Goal: Navigation & Orientation: Find specific page/section

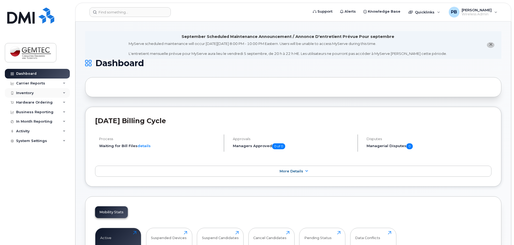
scroll to position [27, 0]
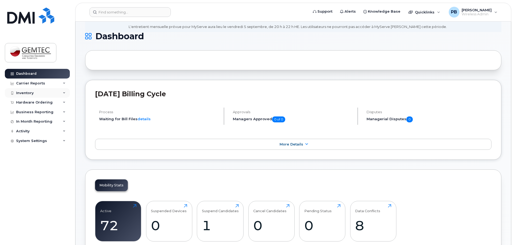
click at [21, 94] on div "Inventory" at bounding box center [24, 93] width 17 height 4
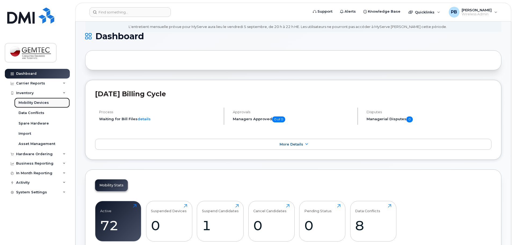
click at [33, 103] on div "Mobility Devices" at bounding box center [34, 102] width 30 height 5
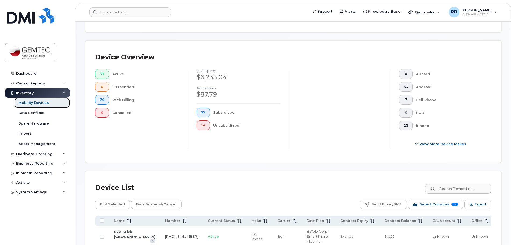
scroll to position [215, 0]
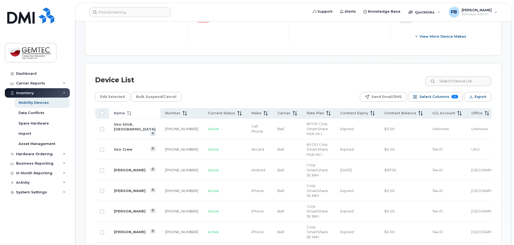
click at [126, 111] on span at bounding box center [128, 113] width 6 height 5
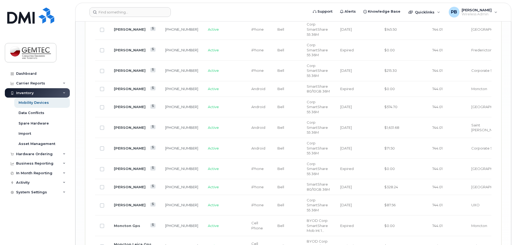
scroll to position [1021, 0]
click at [126, 166] on link "Michael Kosiw" at bounding box center [130, 168] width 32 height 4
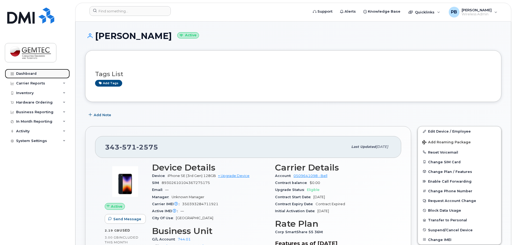
click at [34, 73] on div "Dashboard" at bounding box center [26, 73] width 20 height 4
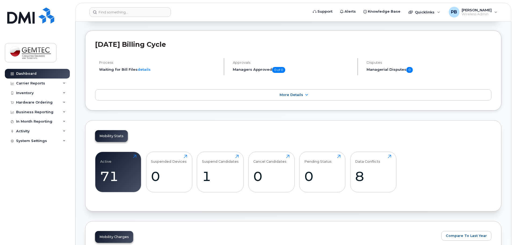
scroll to position [134, 0]
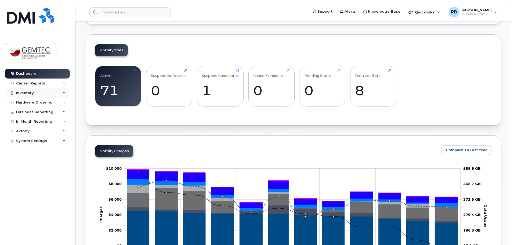
click at [31, 92] on div "Inventory" at bounding box center [24, 93] width 17 height 4
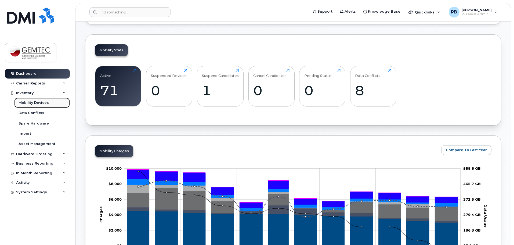
click at [37, 103] on div "Mobility Devices" at bounding box center [34, 102] width 30 height 5
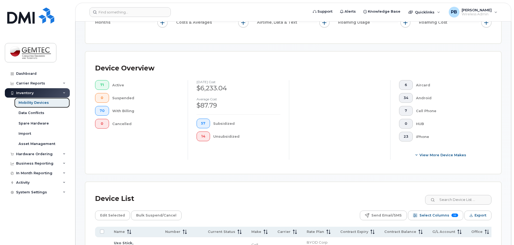
scroll to position [161, 0]
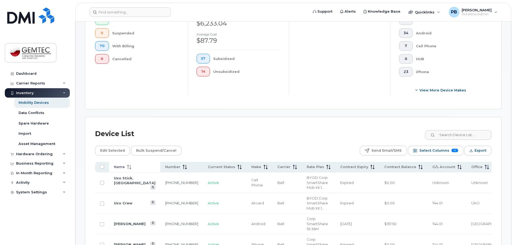
click at [128, 162] on th "Name" at bounding box center [134, 167] width 51 height 10
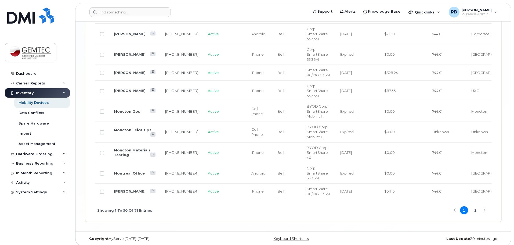
scroll to position [1141, 0]
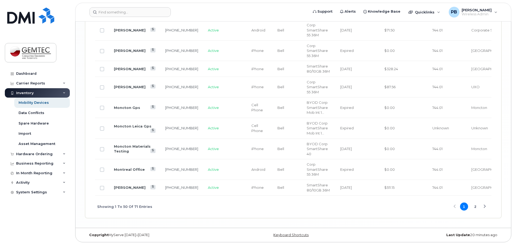
click at [475, 206] on button "2" at bounding box center [476, 206] width 8 height 8
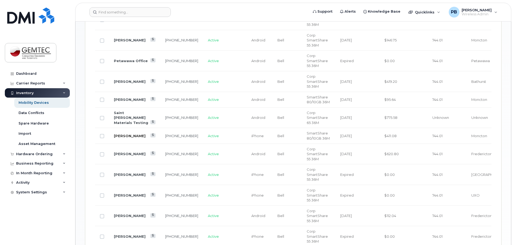
scroll to position [342, 0]
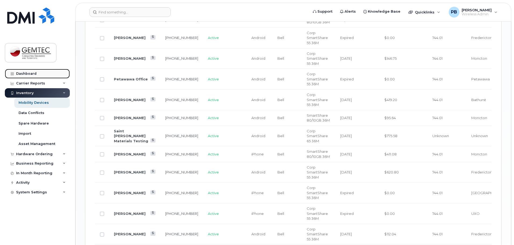
click at [22, 74] on div "Dashboard" at bounding box center [26, 73] width 20 height 4
